Goal: Information Seeking & Learning: Learn about a topic

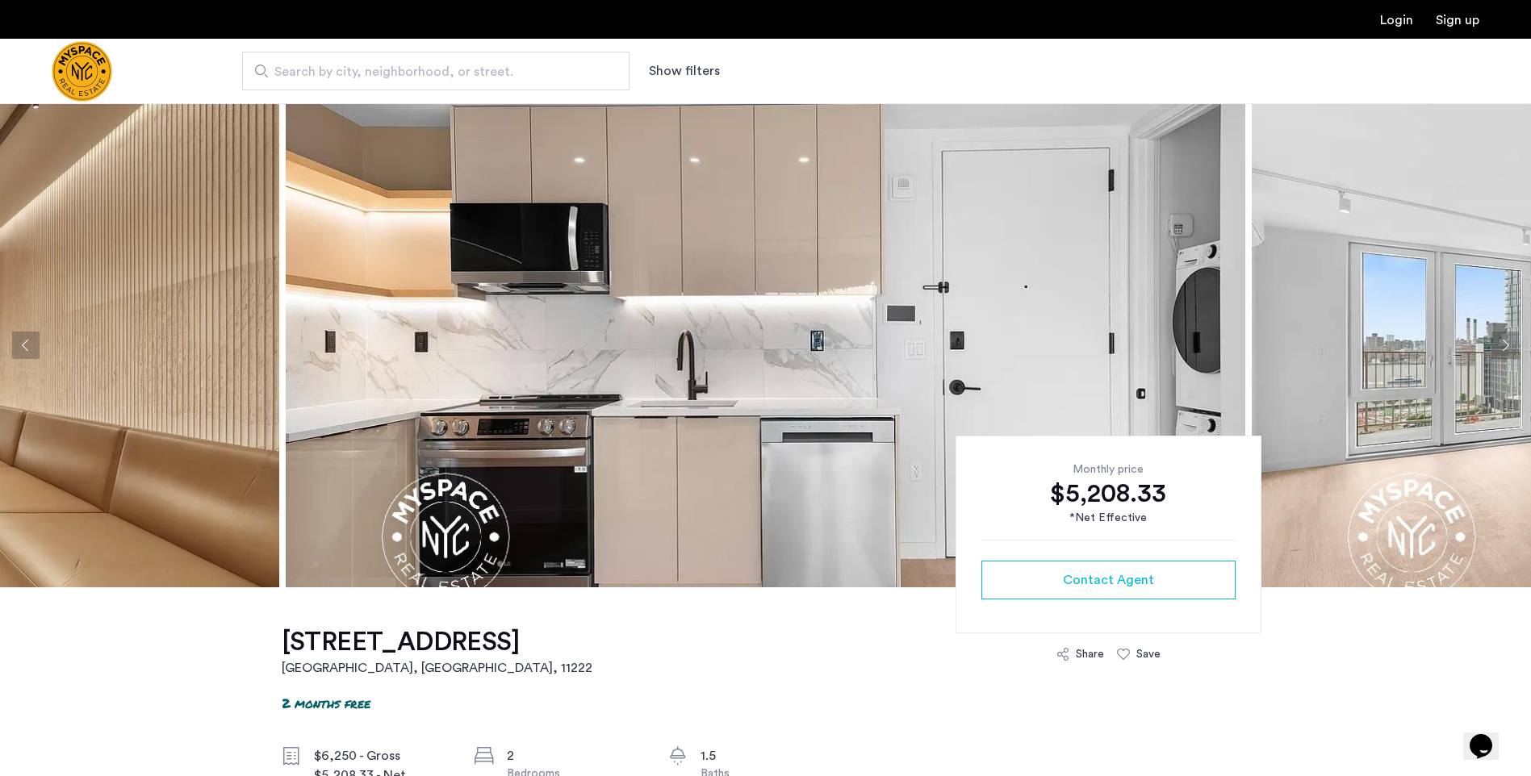
click at [1166, 398] on img at bounding box center [766, 345] width 960 height 484
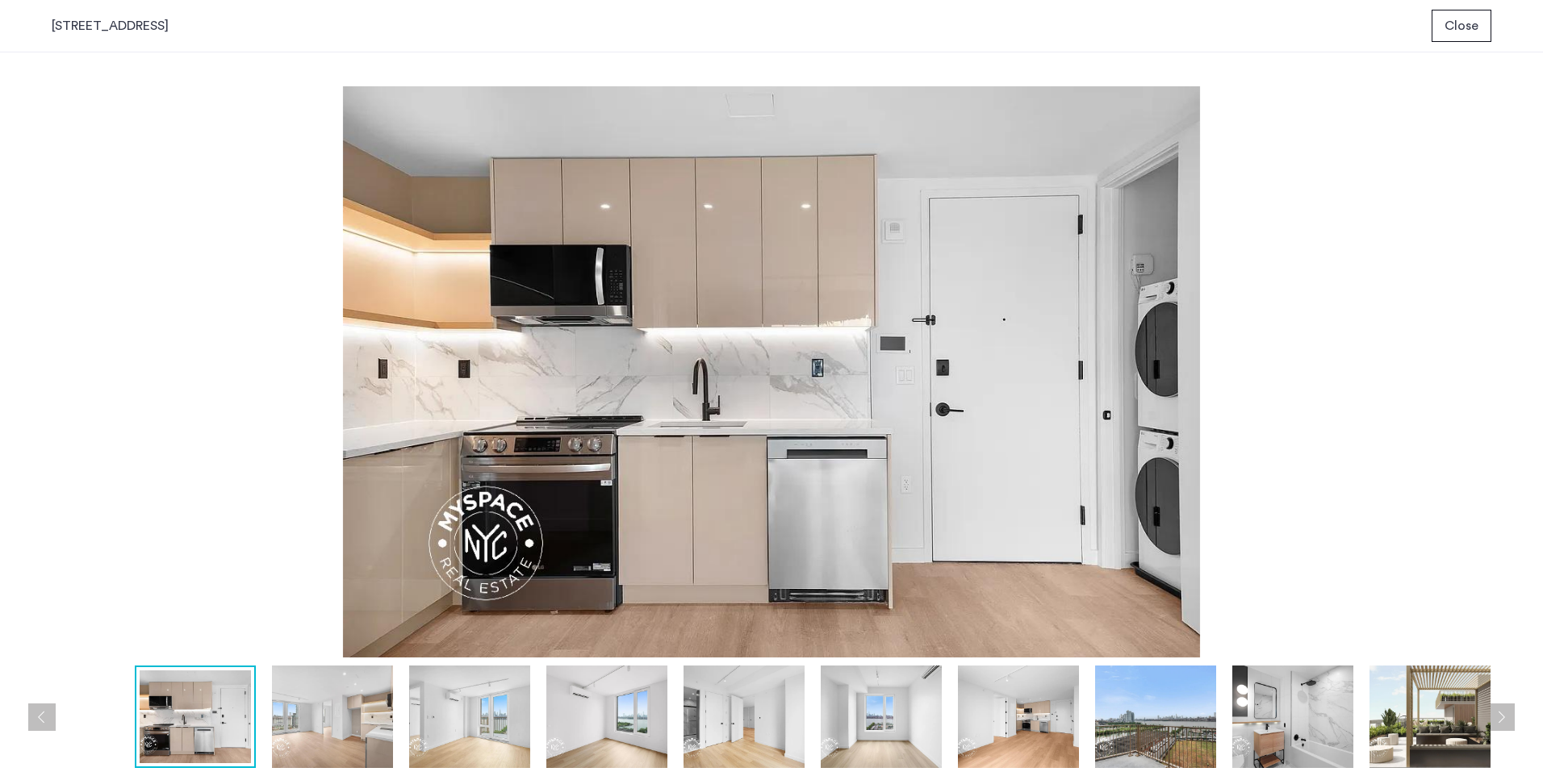
click at [344, 716] on img at bounding box center [332, 717] width 121 height 102
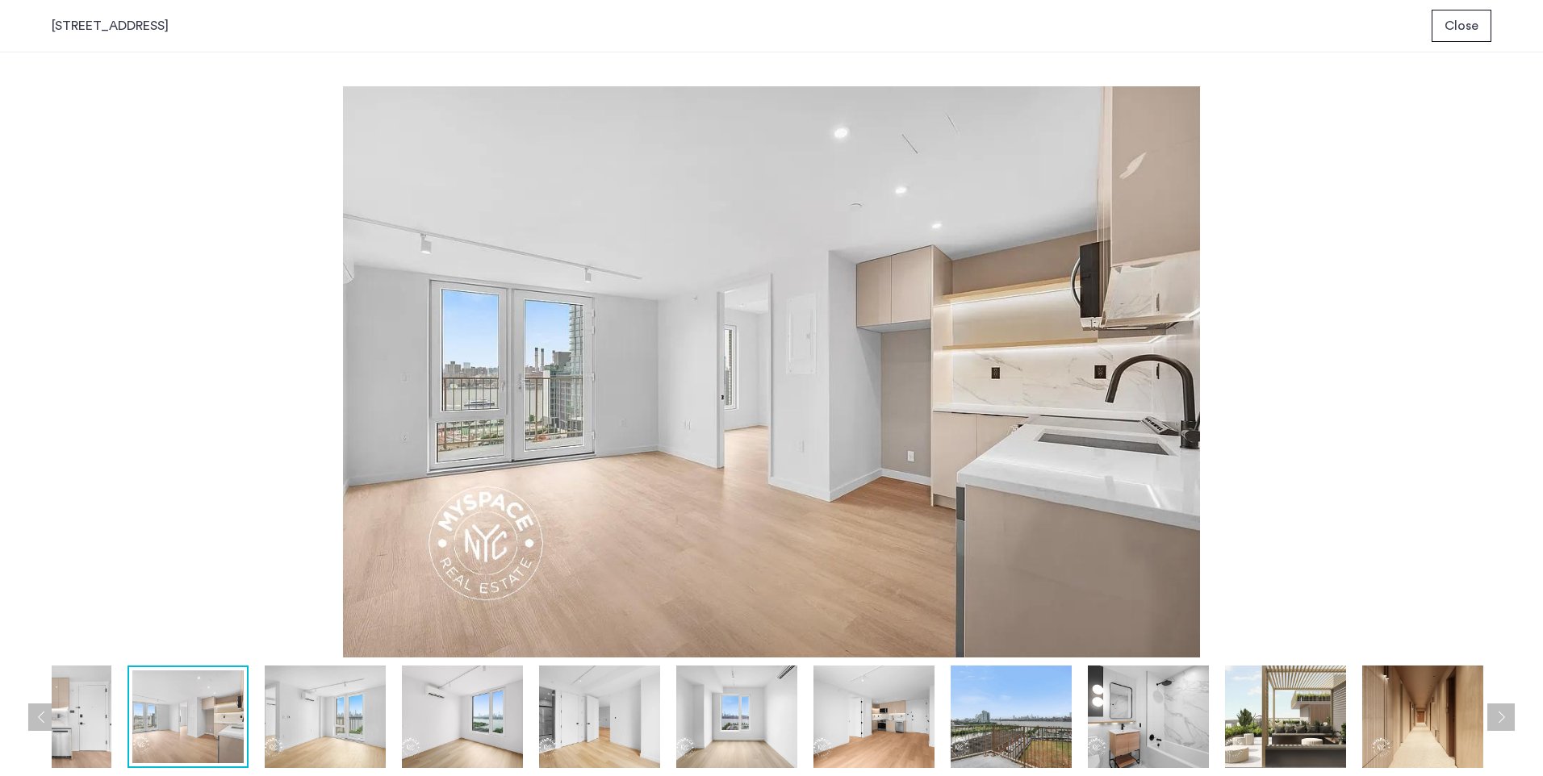
click at [384, 718] on img at bounding box center [325, 717] width 121 height 102
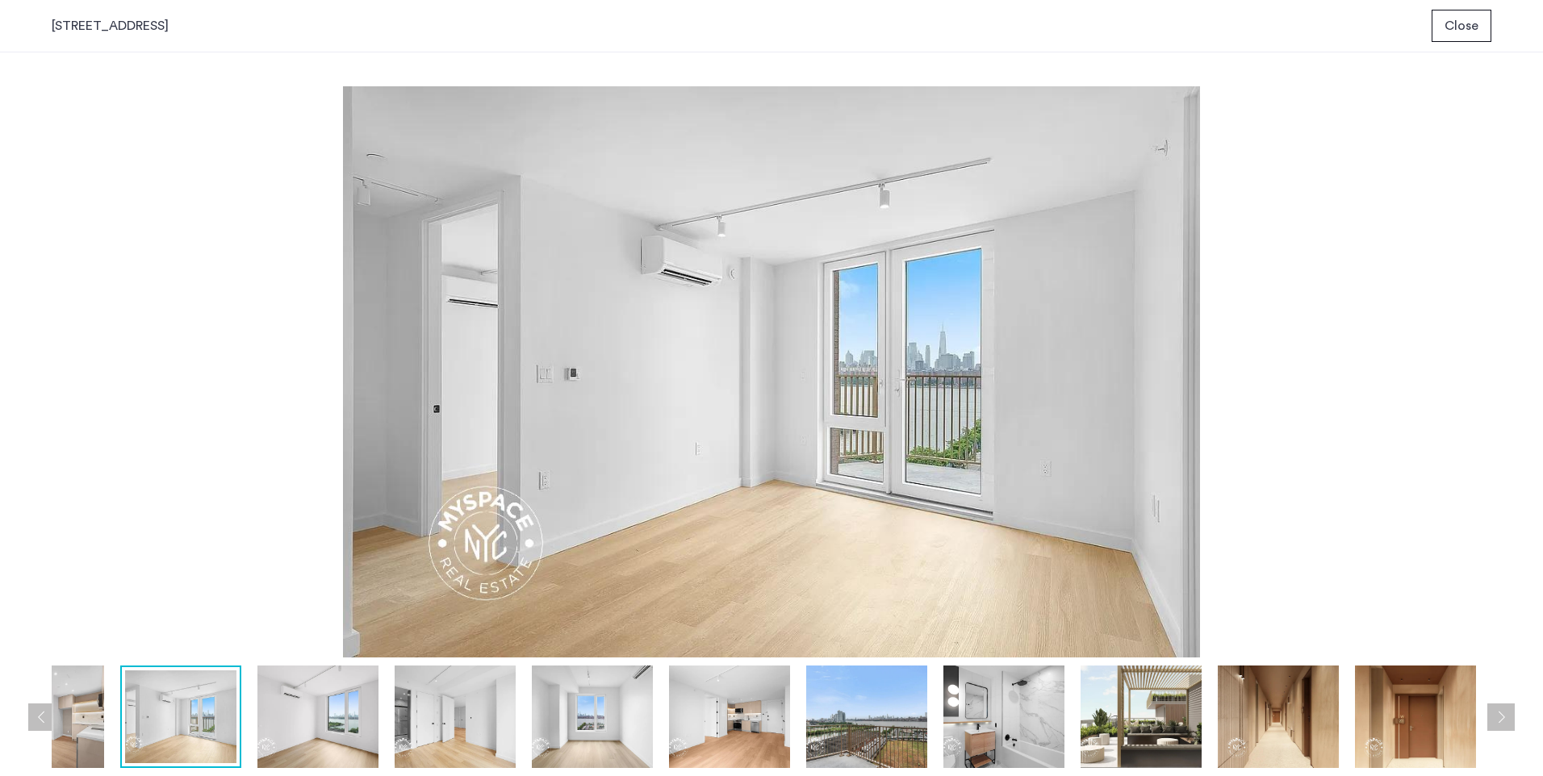
click at [429, 720] on img at bounding box center [455, 717] width 121 height 102
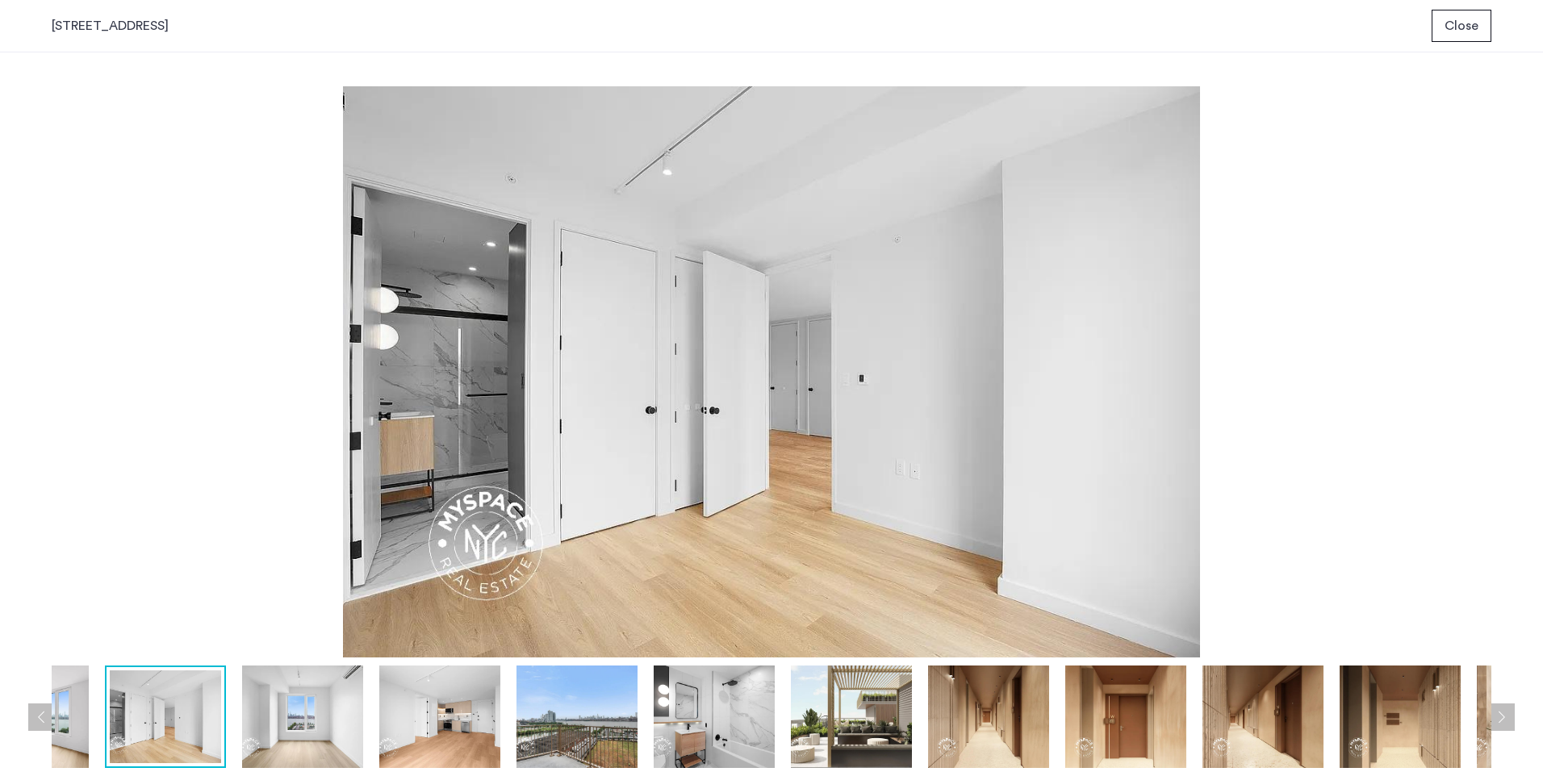
click at [560, 727] on img at bounding box center [576, 717] width 121 height 102
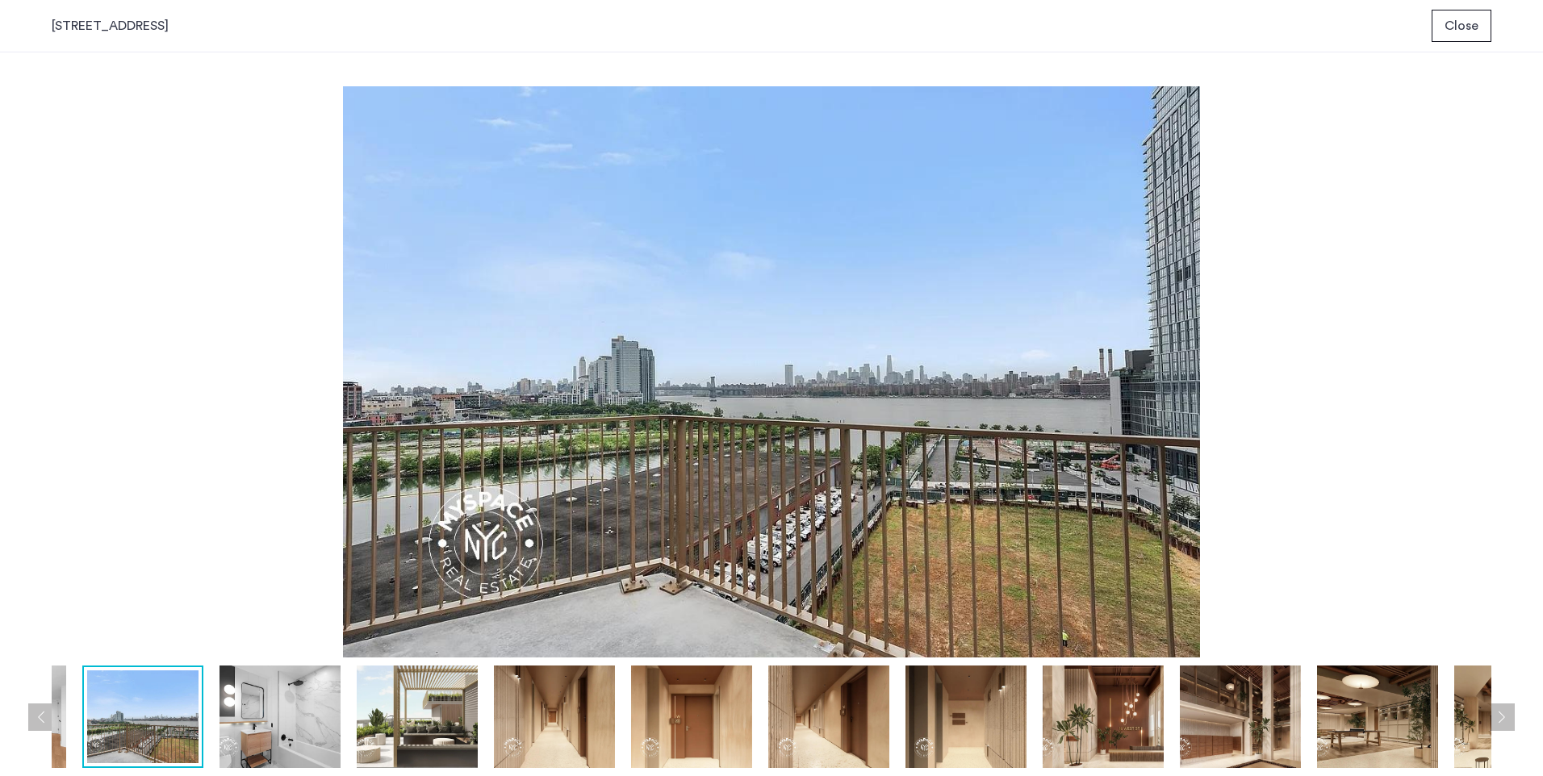
click at [373, 720] on img at bounding box center [417, 717] width 121 height 102
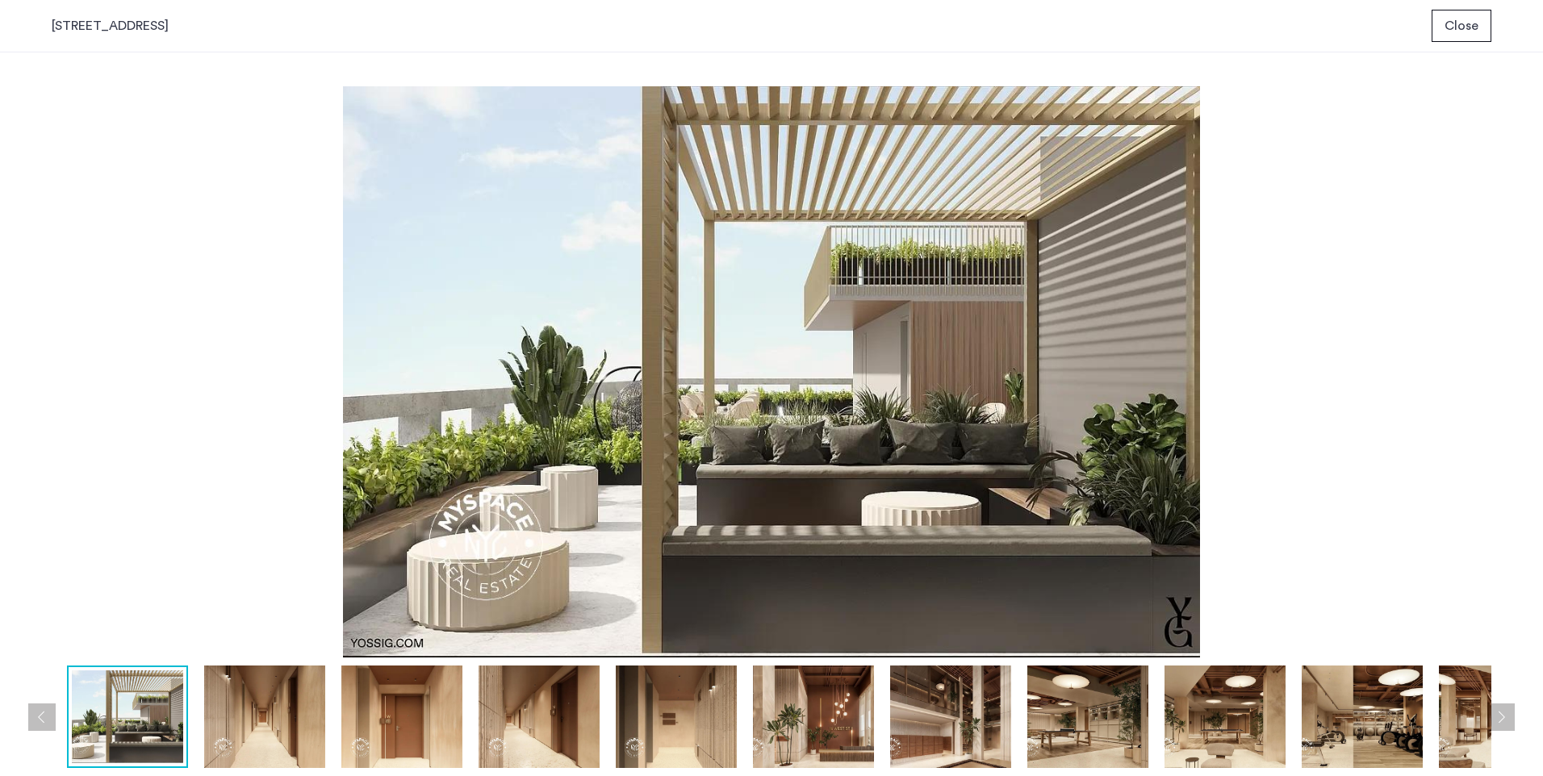
click at [305, 717] on img at bounding box center [264, 717] width 121 height 102
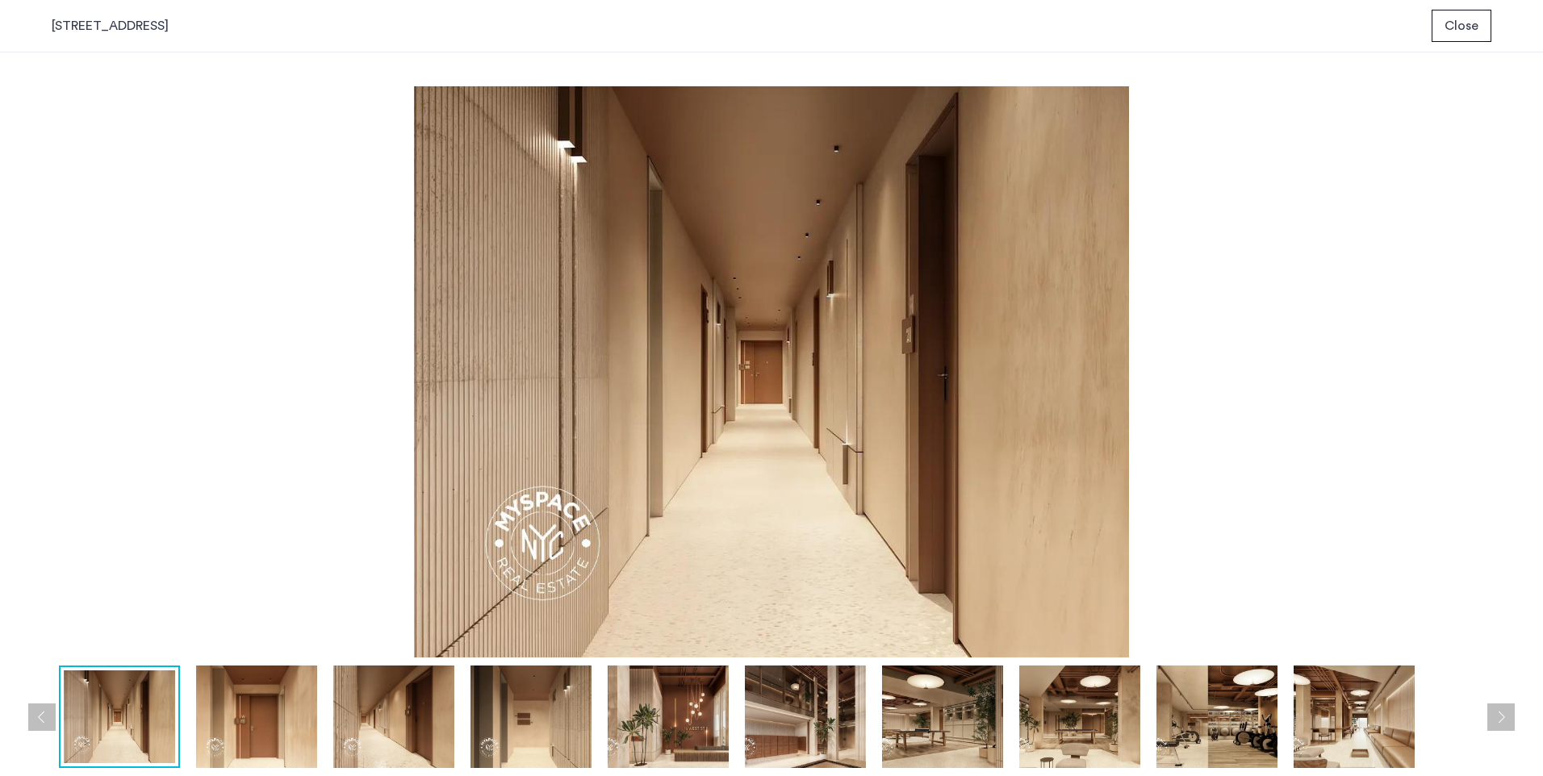
click at [148, 721] on img at bounding box center [119, 717] width 111 height 93
click at [42, 721] on button "Previous apartment" at bounding box center [41, 717] width 27 height 27
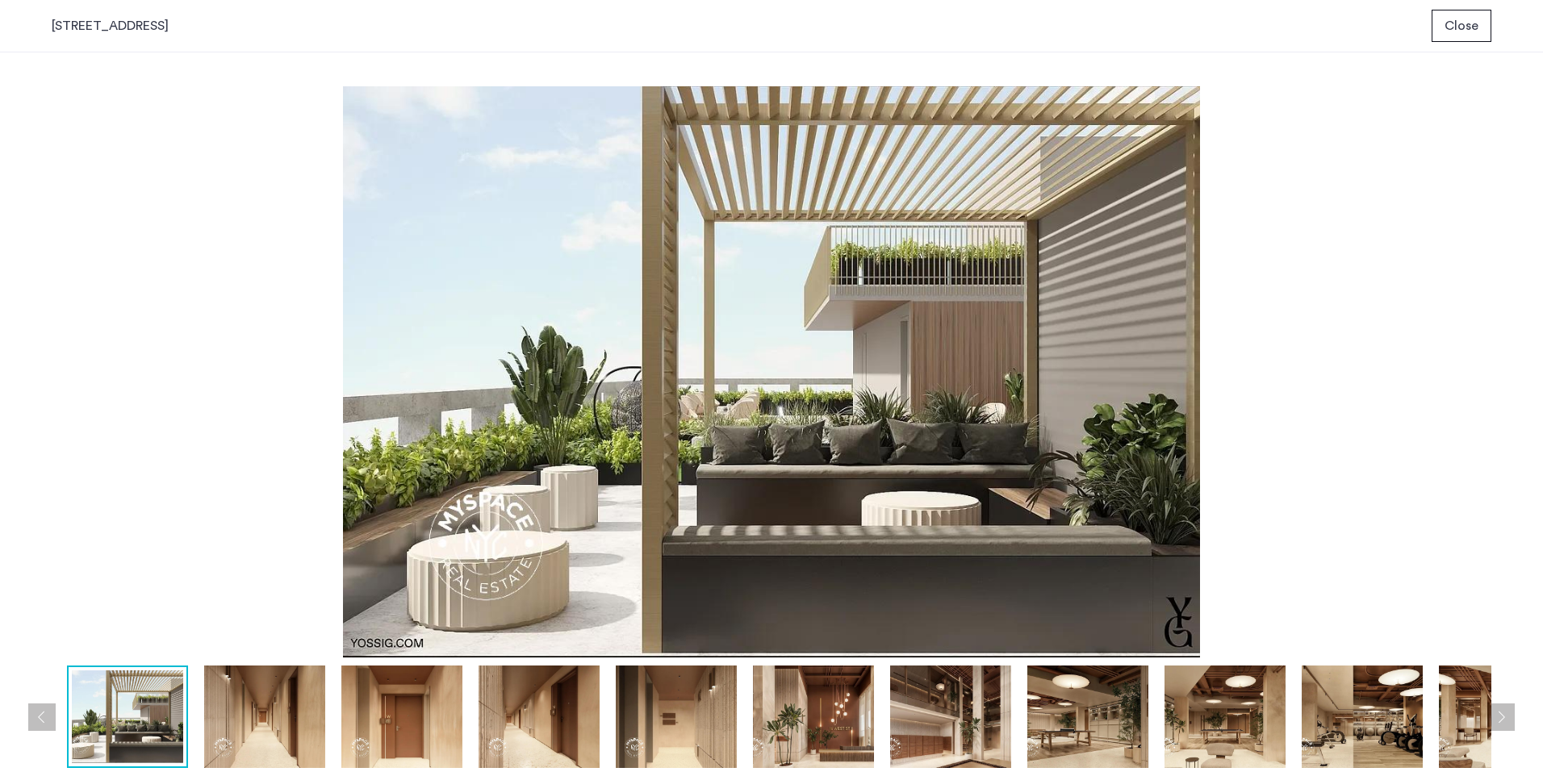
click at [48, 716] on button "Previous apartment" at bounding box center [41, 717] width 27 height 27
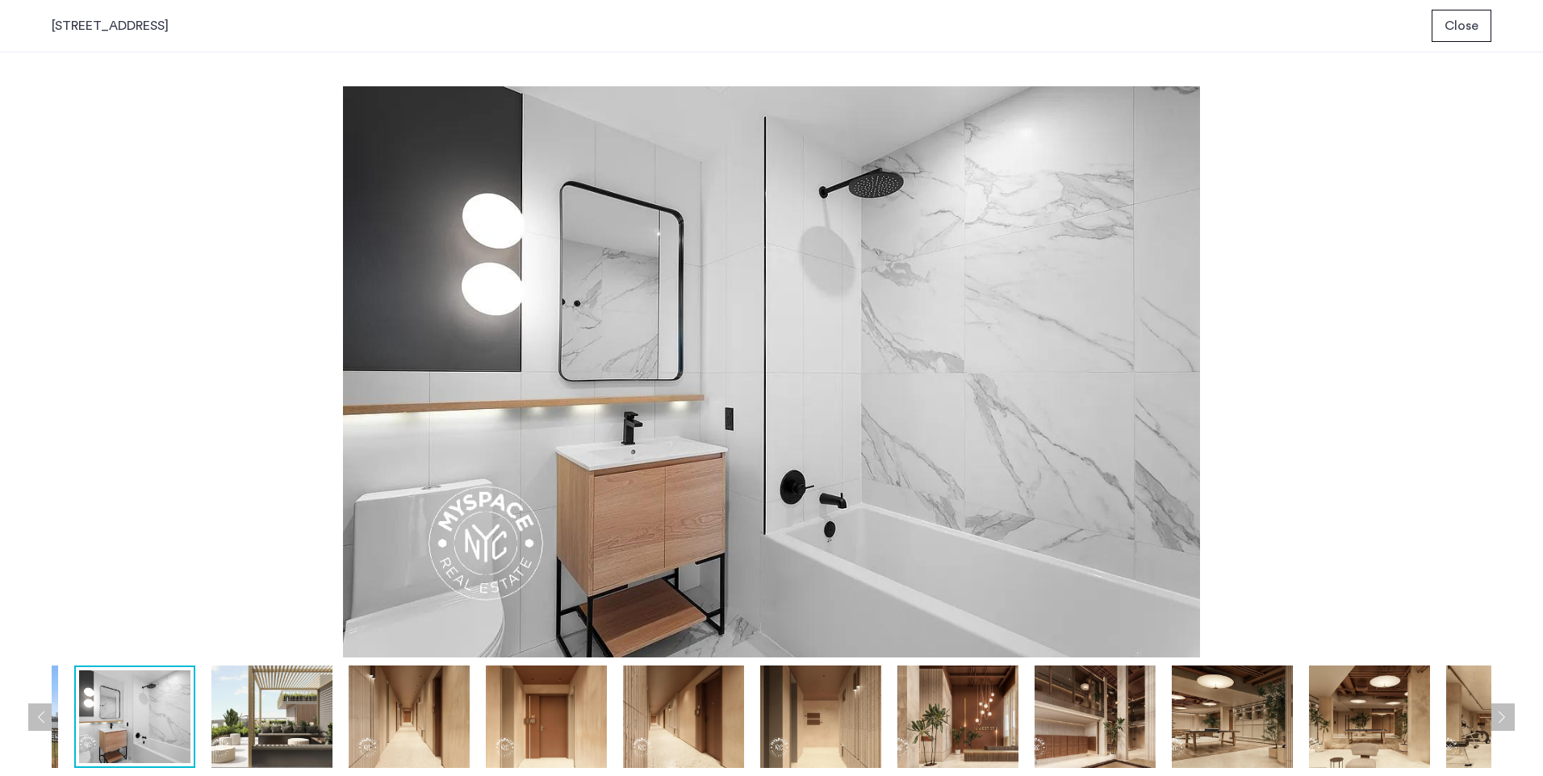
click at [48, 716] on button "Previous apartment" at bounding box center [41, 717] width 27 height 27
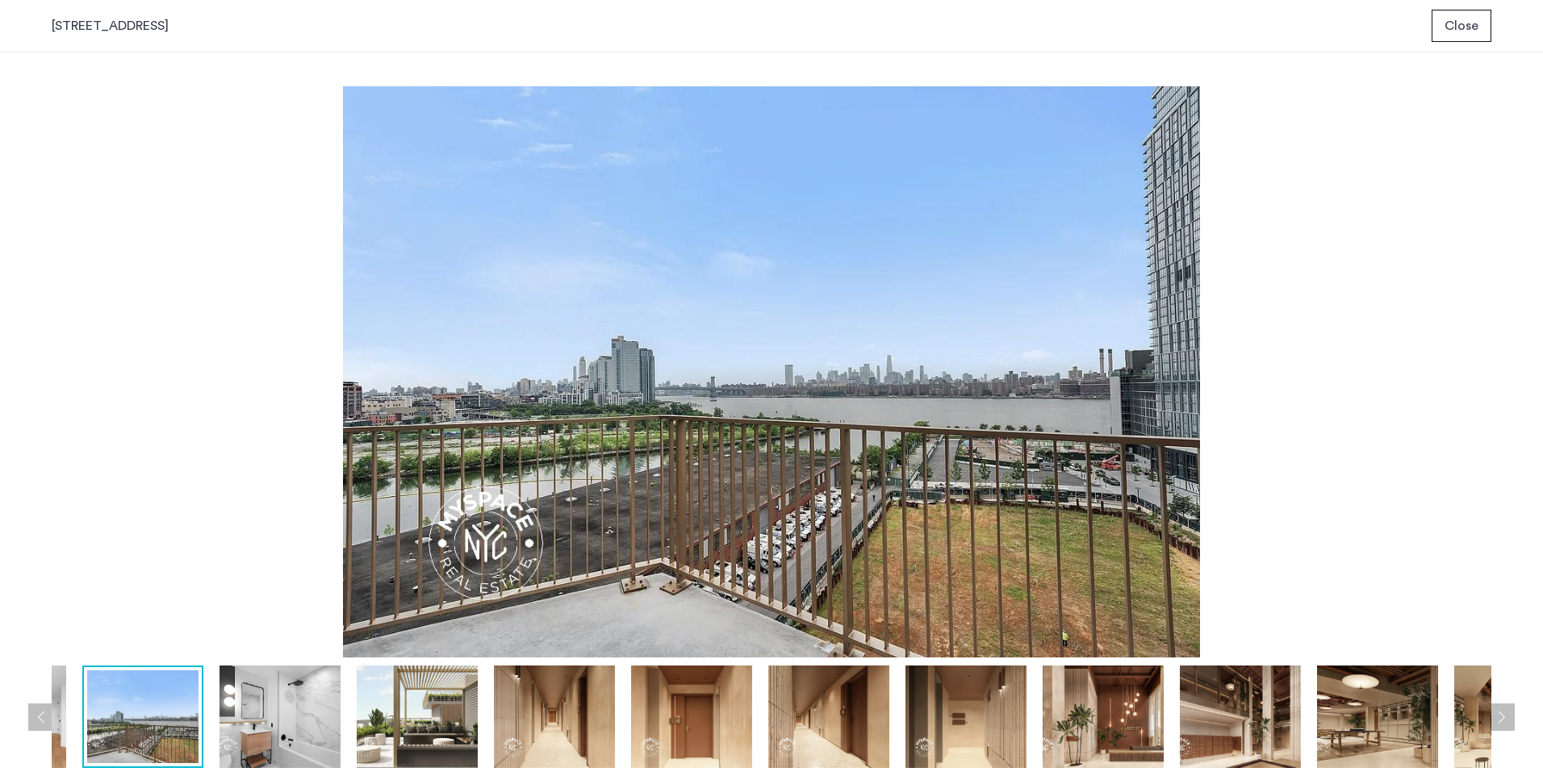
click at [48, 717] on button "Previous apartment" at bounding box center [41, 717] width 27 height 27
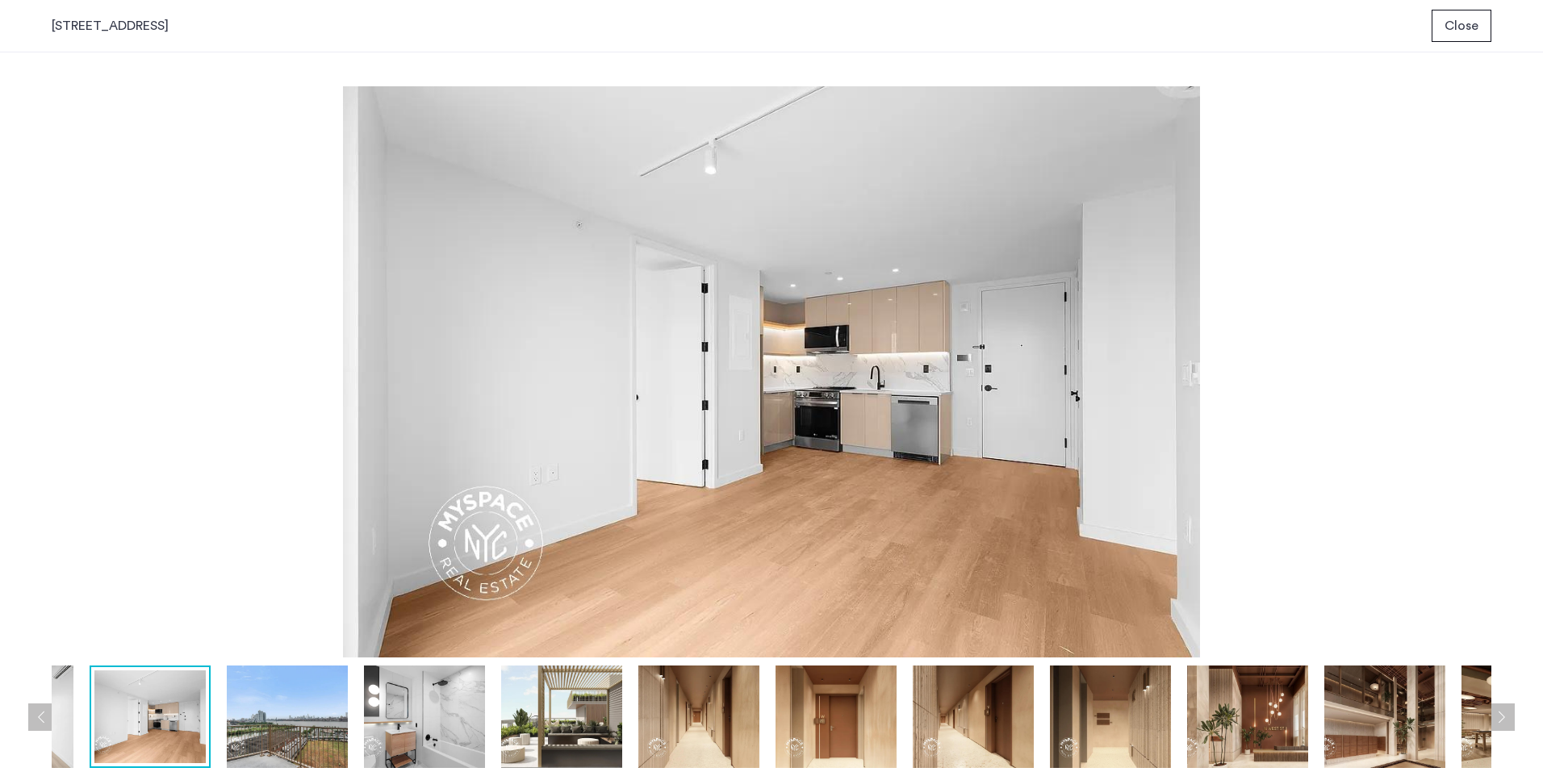
click at [48, 717] on button "Previous apartment" at bounding box center [41, 717] width 27 height 27
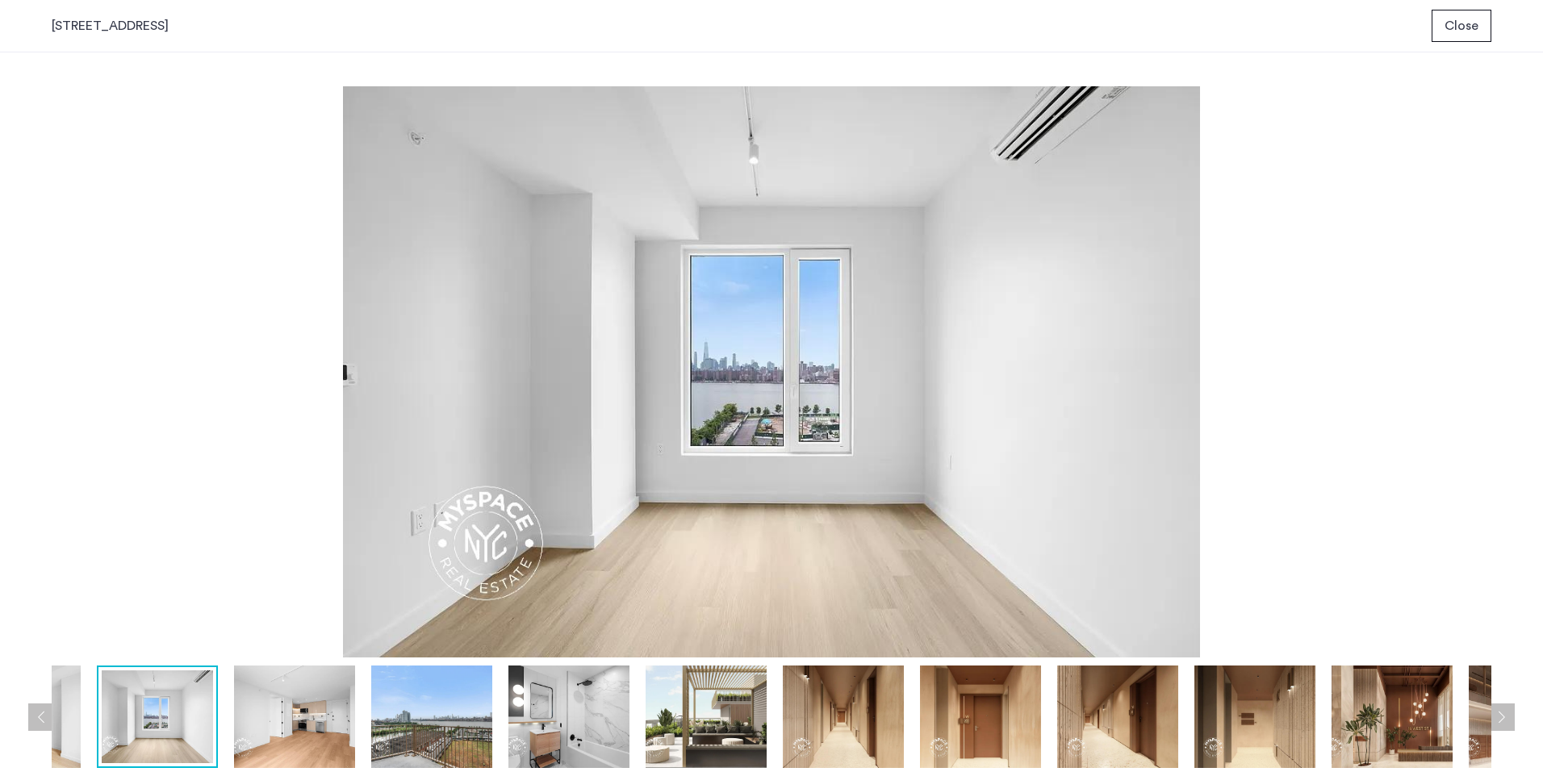
click at [48, 717] on button "Previous apartment" at bounding box center [41, 717] width 27 height 27
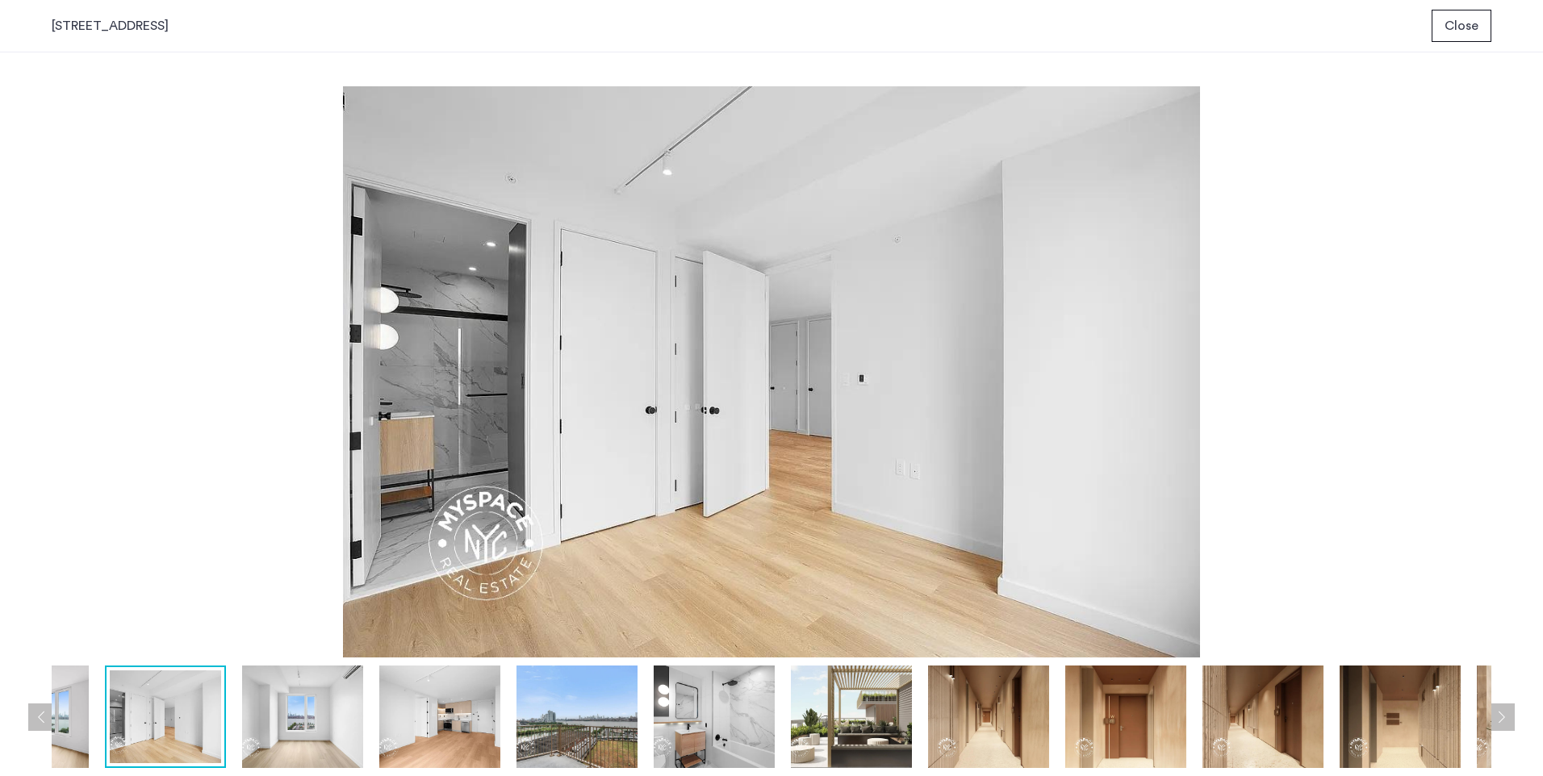
click at [40, 721] on button "Previous apartment" at bounding box center [41, 717] width 27 height 27
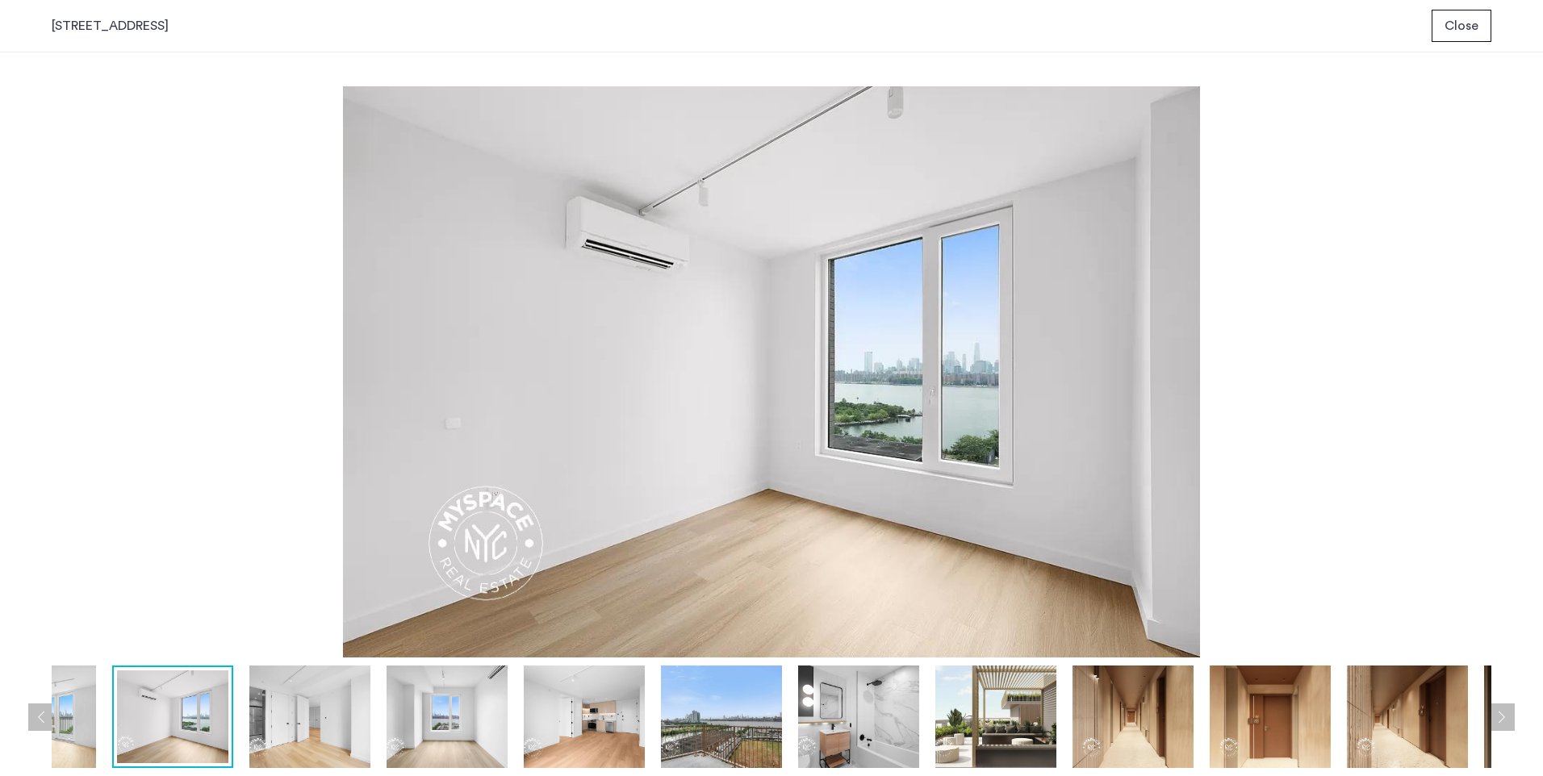
click at [40, 721] on button "Previous apartment" at bounding box center [41, 717] width 27 height 27
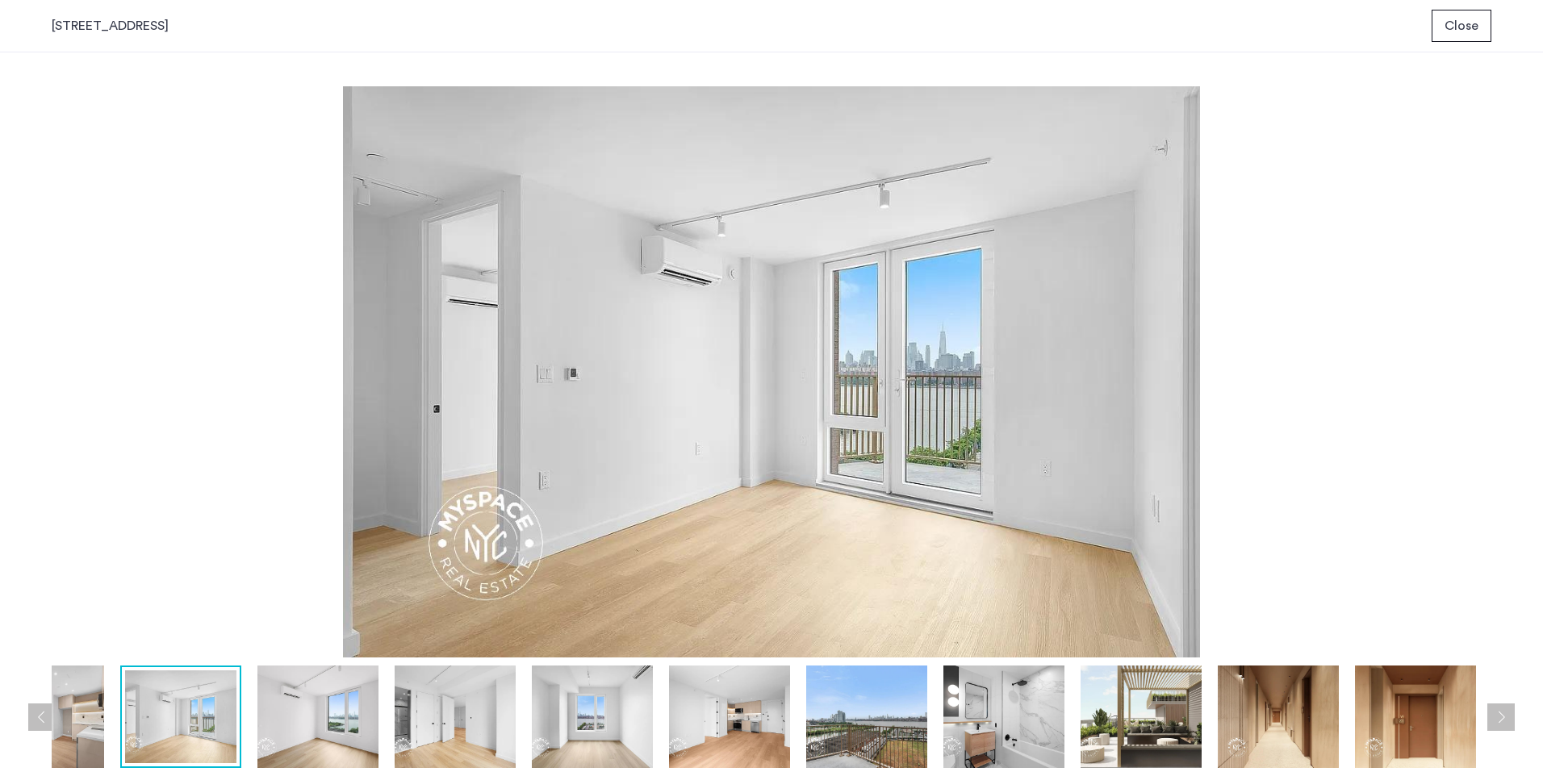
click at [40, 721] on button "Previous apartment" at bounding box center [41, 717] width 27 height 27
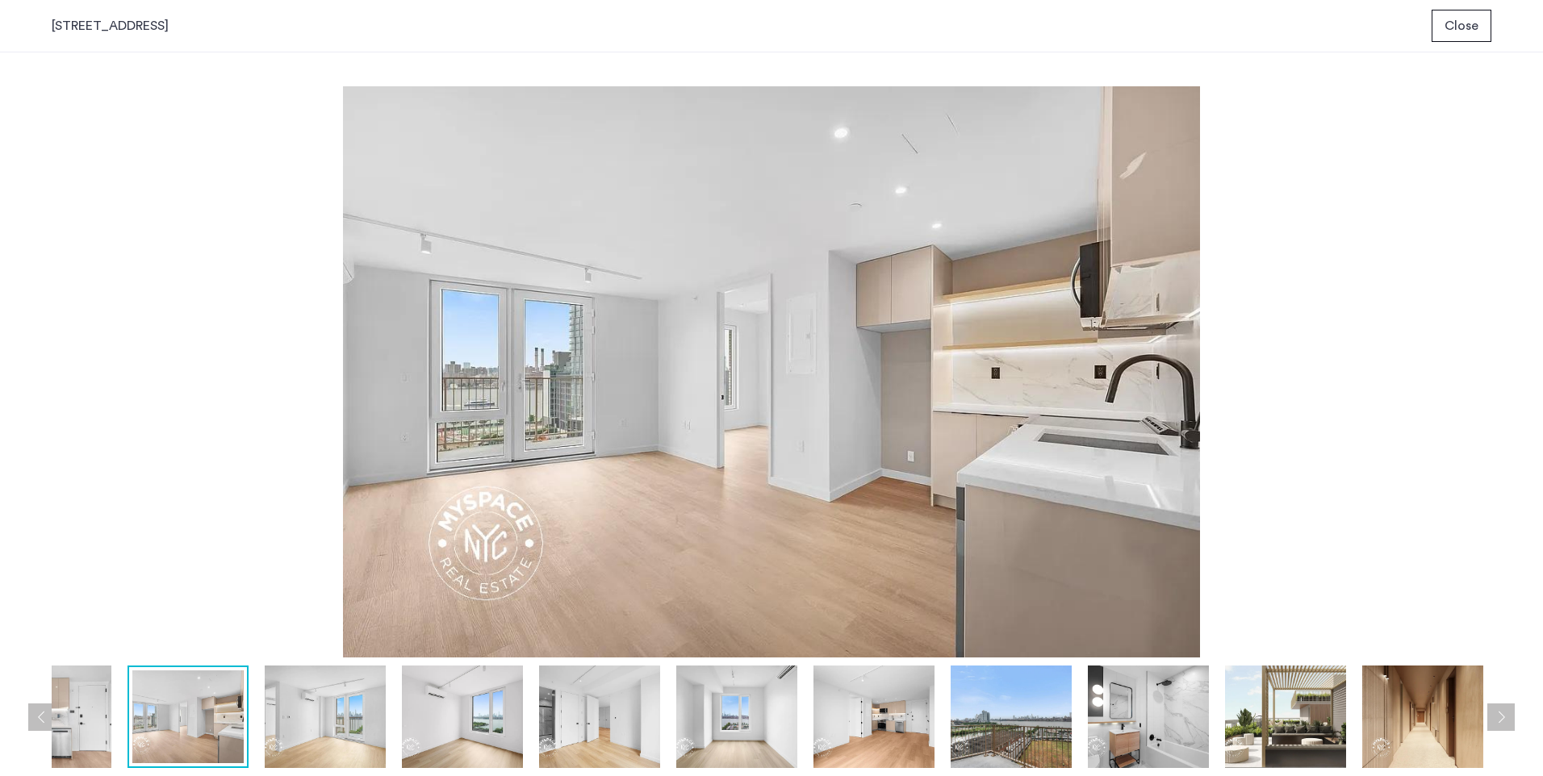
click at [40, 721] on button "Previous apartment" at bounding box center [41, 717] width 27 height 27
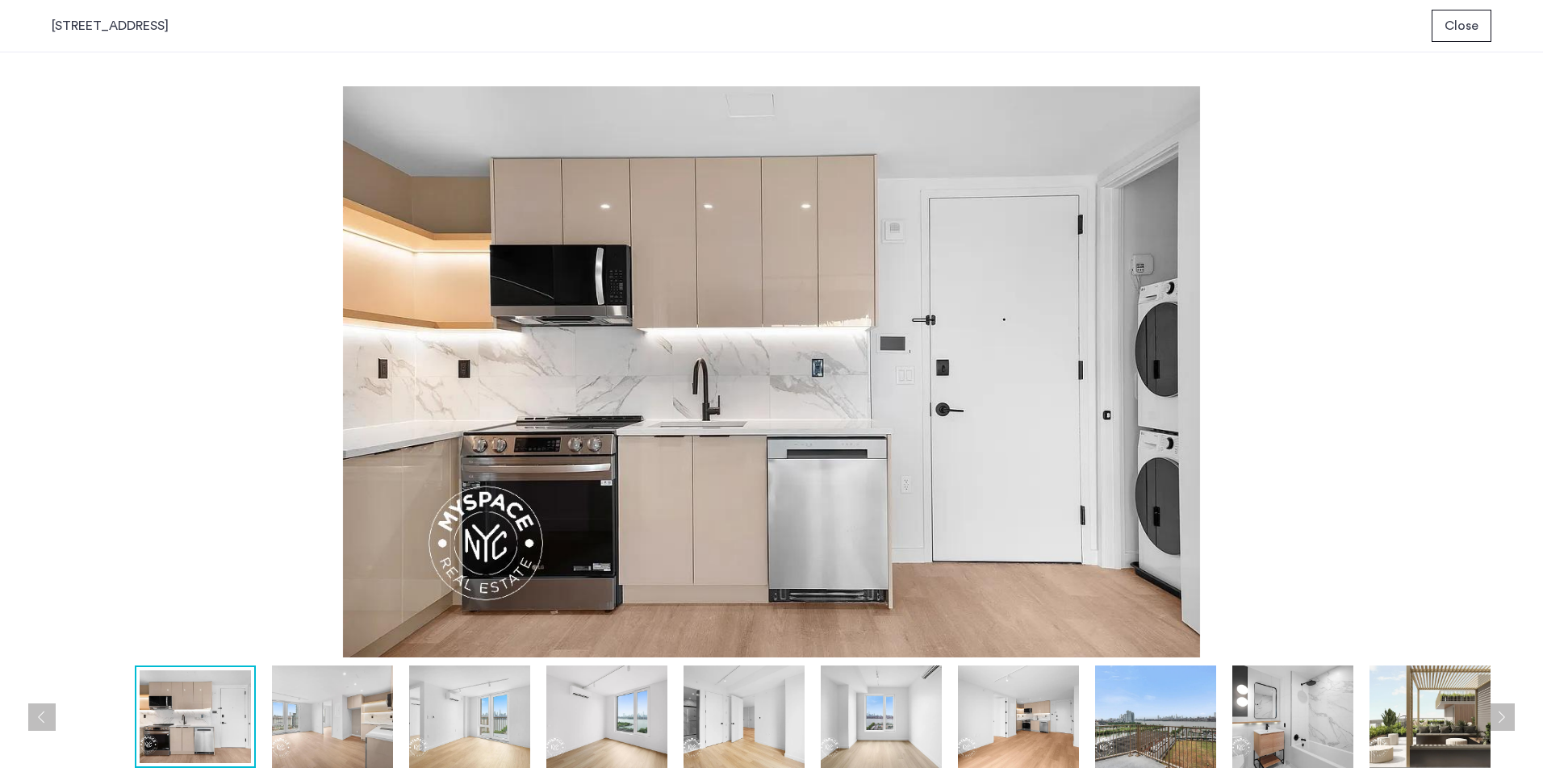
click at [40, 721] on button "Previous apartment" at bounding box center [41, 717] width 27 height 27
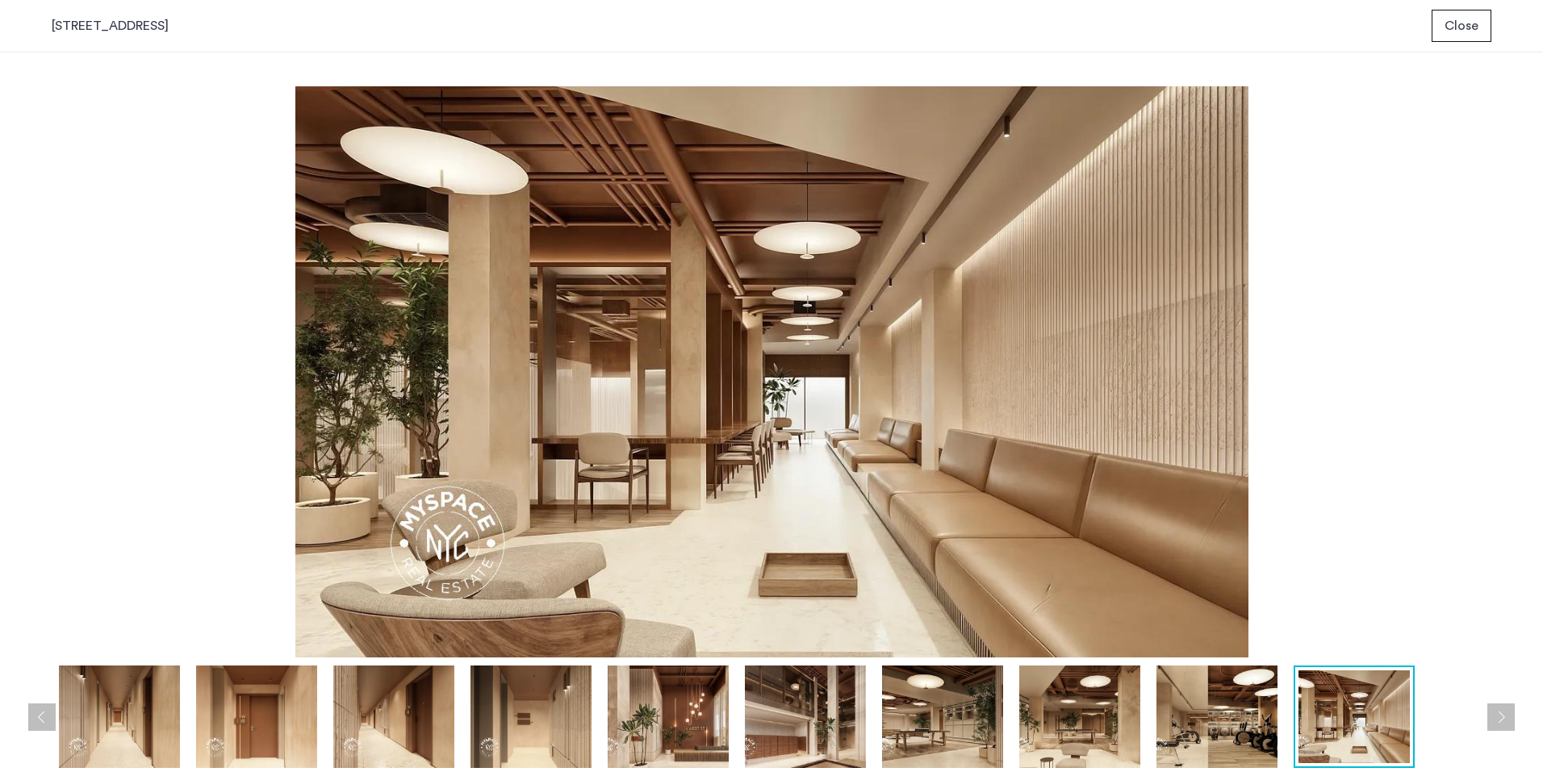
click at [690, 740] on img at bounding box center [668, 717] width 121 height 102
